Goal: Navigation & Orientation: Find specific page/section

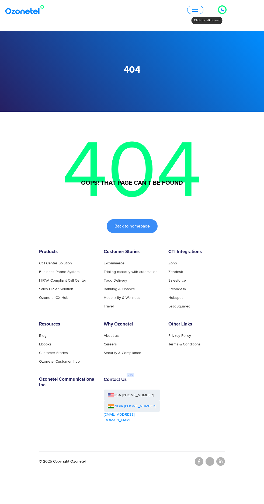
click at [216, 15] on div "Click to talk to us! Call in progress... 1 2 3 4 5 6 7 8 9 # 0 Products AI & CX…" at bounding box center [132, 10] width 264 height 12
click at [201, 13] on div "Click to talk to us! Call in progress... 1 2 3 4 5 6 7 8 9 # 0 Products AI & CX…" at bounding box center [132, 10] width 264 height 12
click at [195, 10] on span "button" at bounding box center [194, 9] width 5 height 1
click at [195, 8] on span "button" at bounding box center [194, 8] width 5 height 1
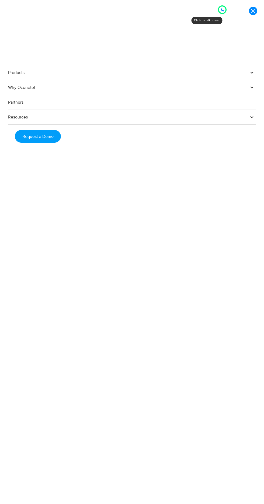
click at [222, 10] on icon at bounding box center [222, 9] width 3 height 3
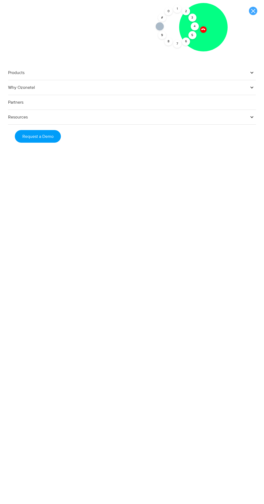
click at [253, 11] on link at bounding box center [253, 11] width 8 height 8
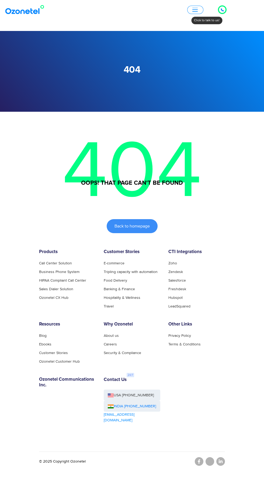
click at [146, 227] on span "Back to homepage" at bounding box center [131, 226] width 35 height 4
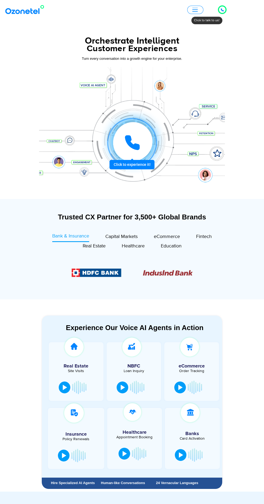
click at [195, 8] on span "button" at bounding box center [194, 8] width 5 height 1
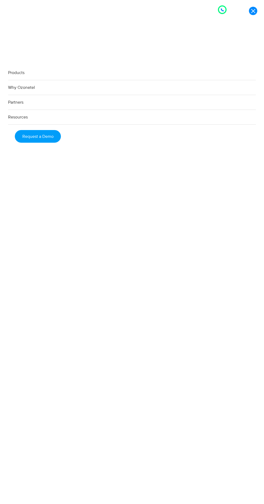
click at [71, 73] on link "Products" at bounding box center [132, 72] width 248 height 15
click at [37, 75] on link "Products" at bounding box center [132, 72] width 248 height 15
click at [28, 76] on link "Products" at bounding box center [132, 72] width 248 height 15
